Goal: Task Accomplishment & Management: Manage account settings

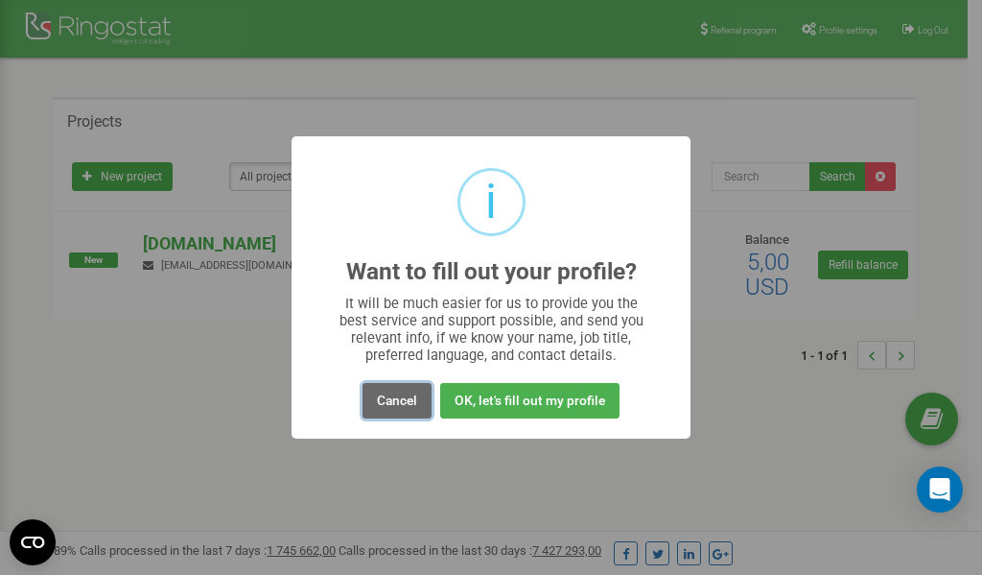
click at [389, 409] on button "Cancel" at bounding box center [397, 400] width 69 height 35
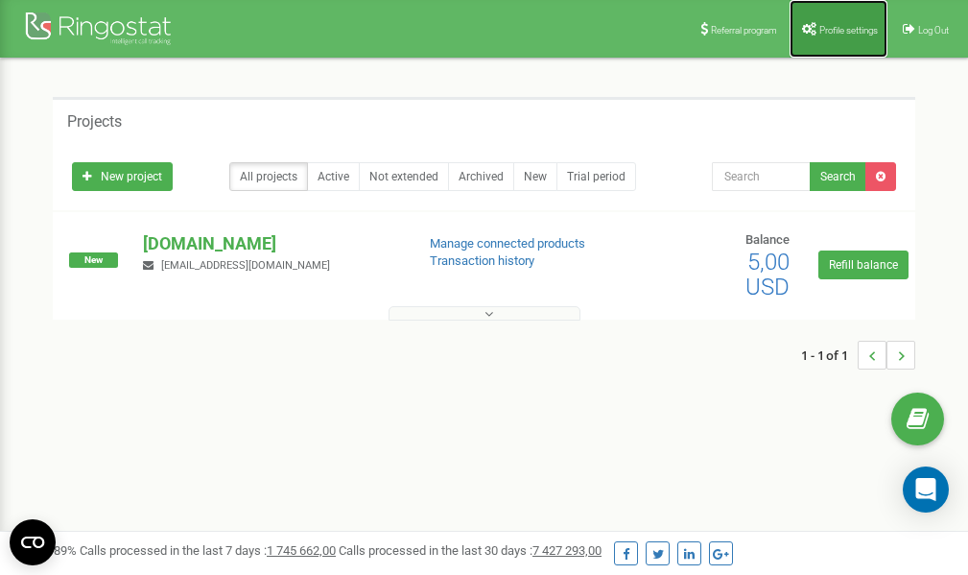
click at [852, 27] on span "Profile settings" at bounding box center [848, 30] width 59 height 11
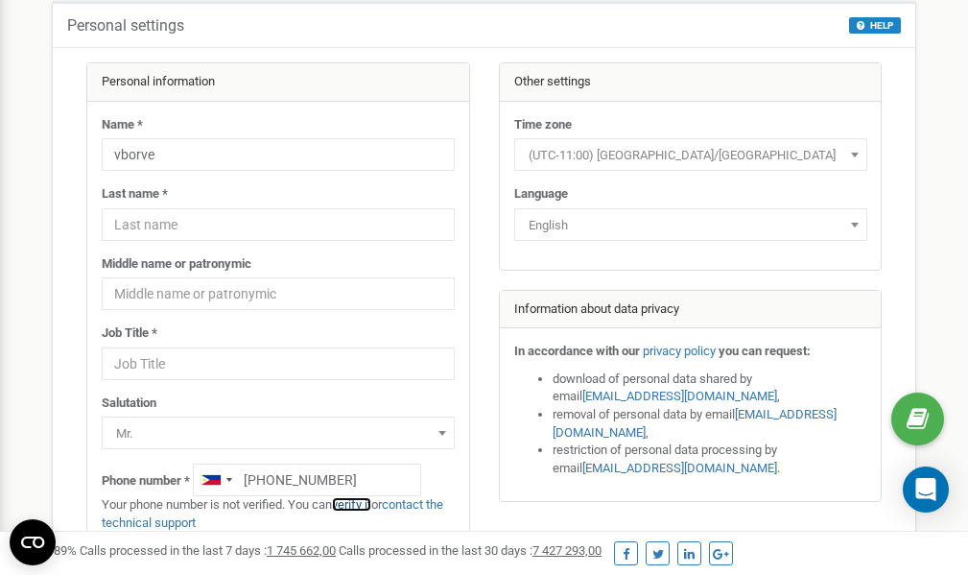
click at [355, 502] on link "verify it" at bounding box center [351, 504] width 39 height 14
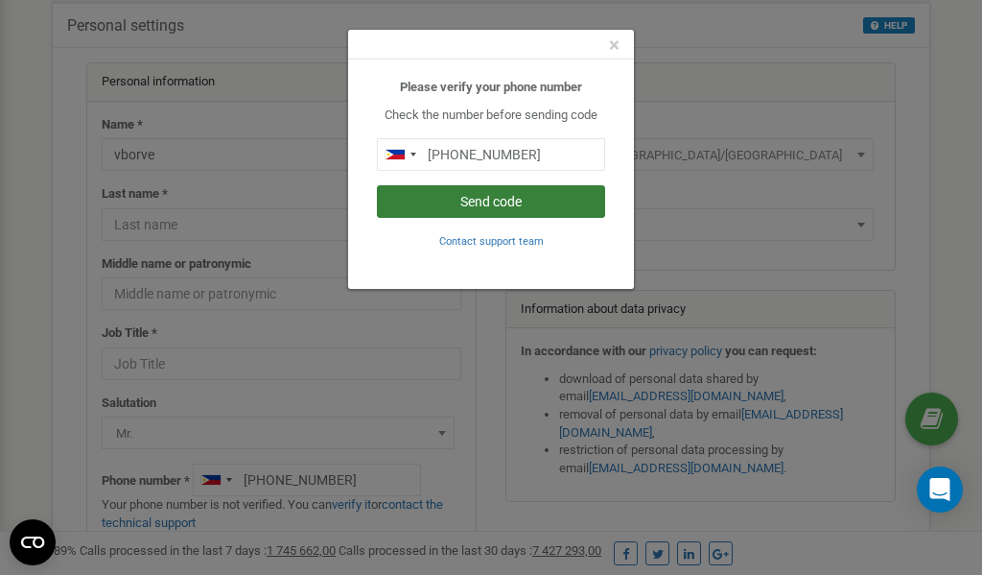
click at [523, 203] on button "Send code" at bounding box center [491, 201] width 228 height 33
